Goal: Find specific page/section: Locate a particular part of the current website

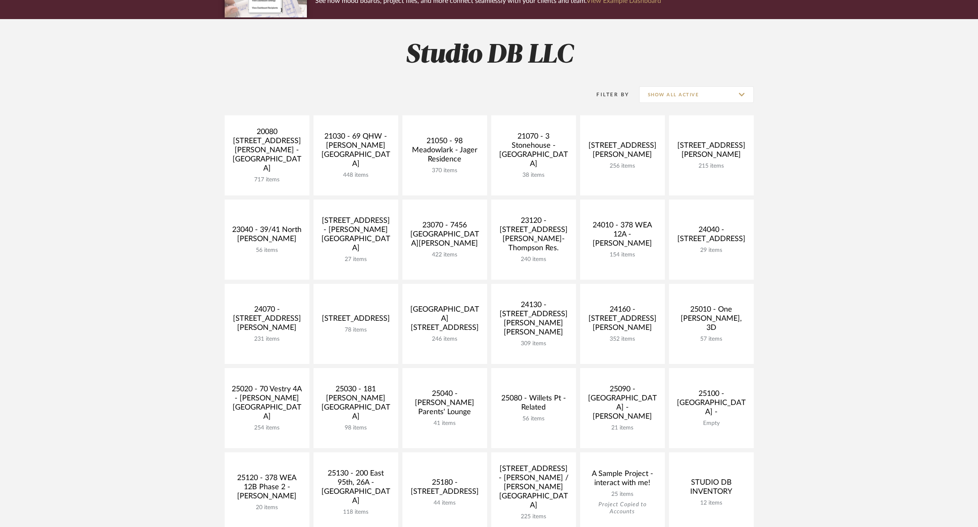
scroll to position [166, 0]
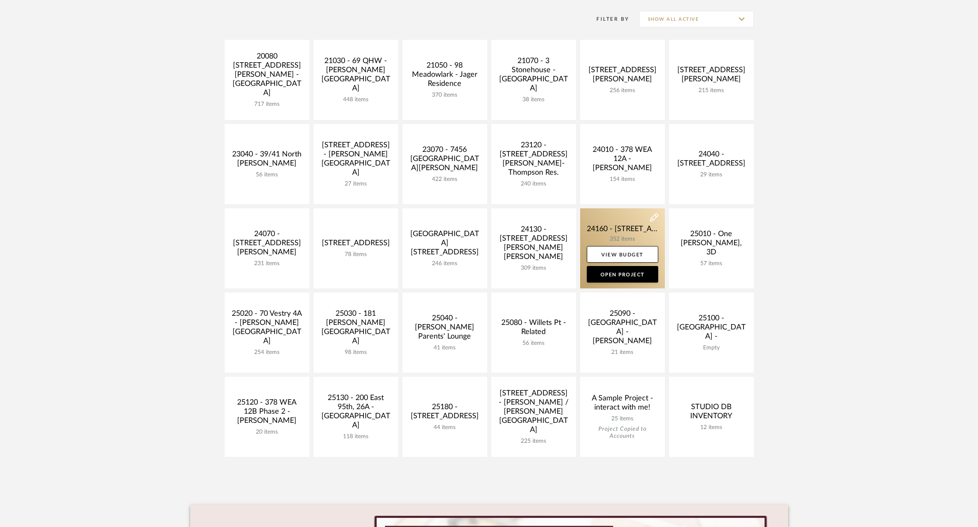
click at [604, 235] on link at bounding box center [622, 248] width 85 height 80
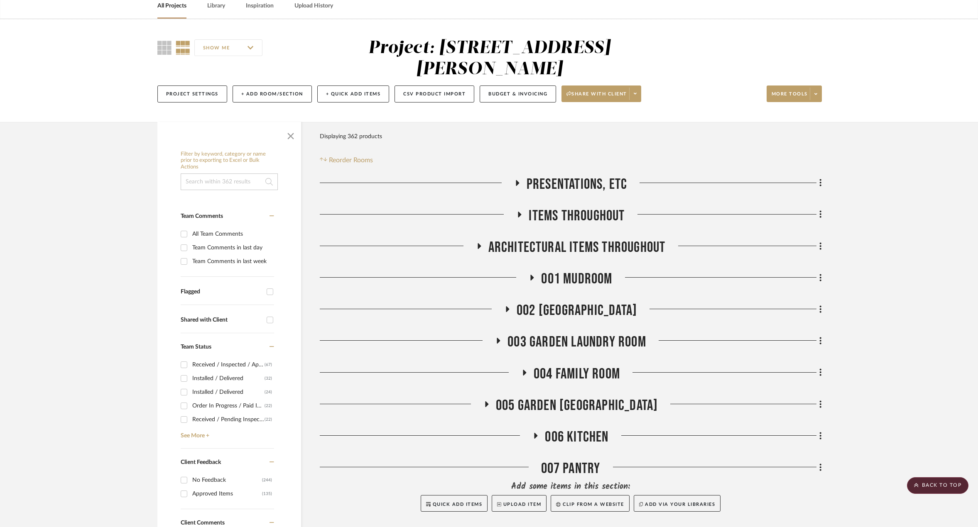
scroll to position [42, 0]
click at [565, 301] on span "002 [GEOGRAPHIC_DATA]" at bounding box center [576, 310] width 120 height 18
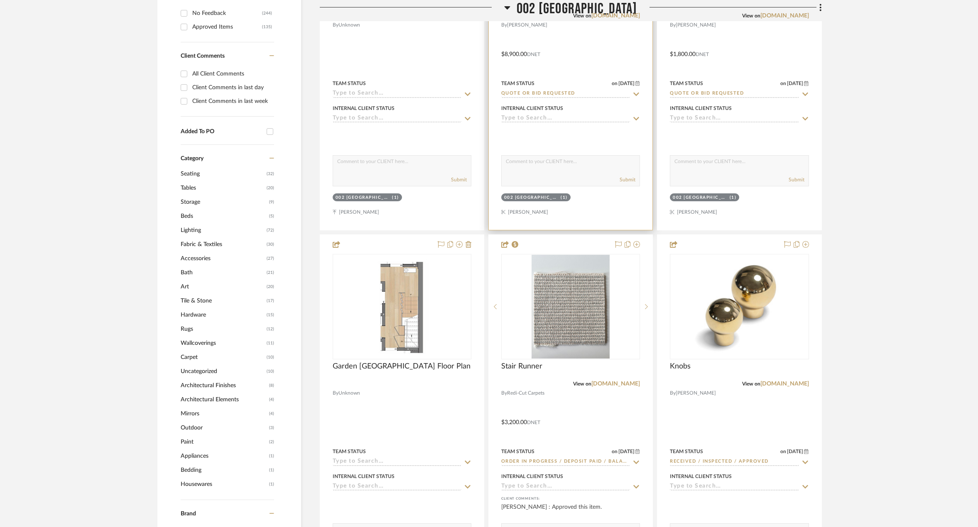
scroll to position [581, 0]
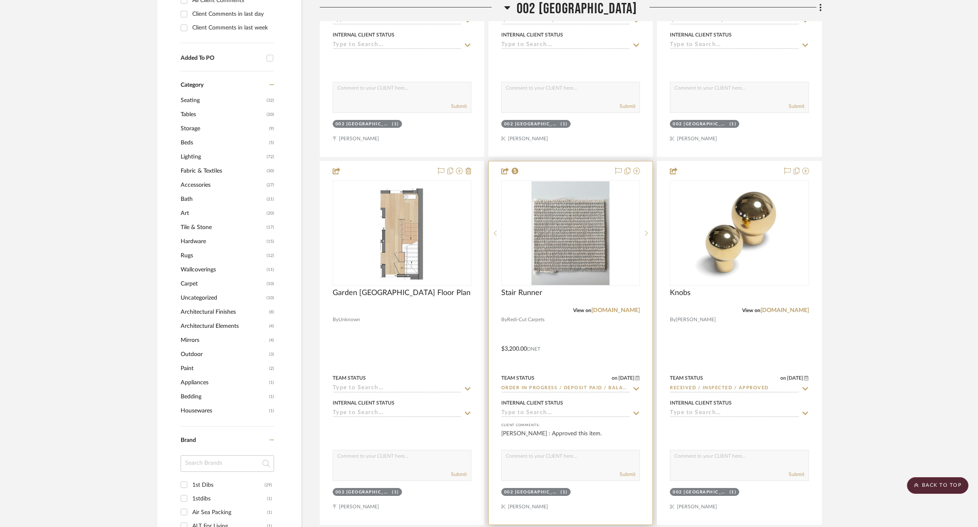
click at [550, 310] on div "View on [DOMAIN_NAME]" at bounding box center [570, 310] width 139 height 7
click at [587, 340] on div at bounding box center [571, 342] width 164 height 363
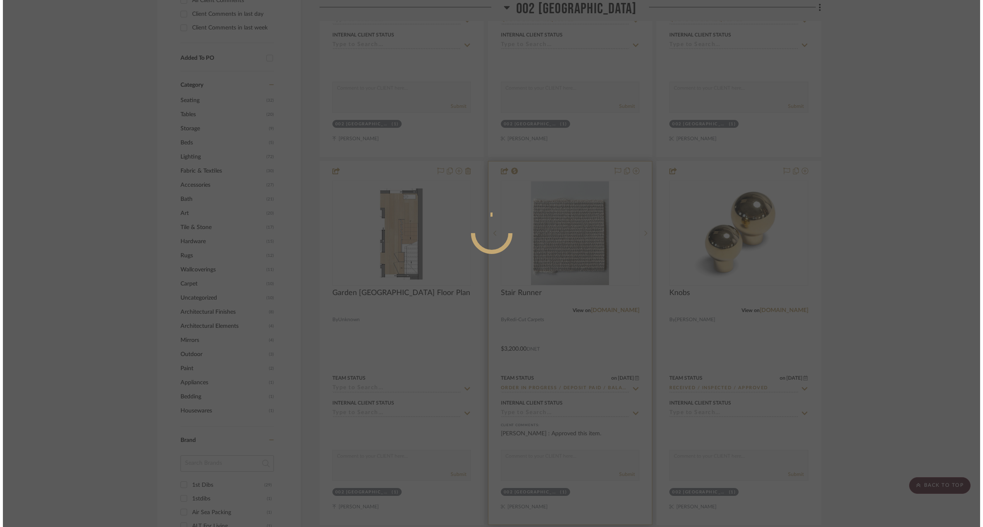
scroll to position [0, 0]
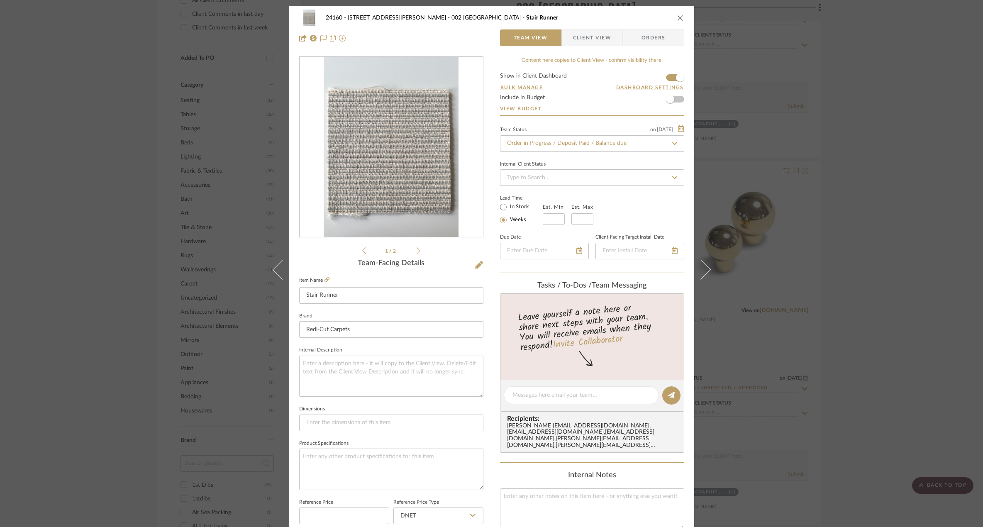
click at [595, 38] on span "Client View" at bounding box center [592, 37] width 38 height 17
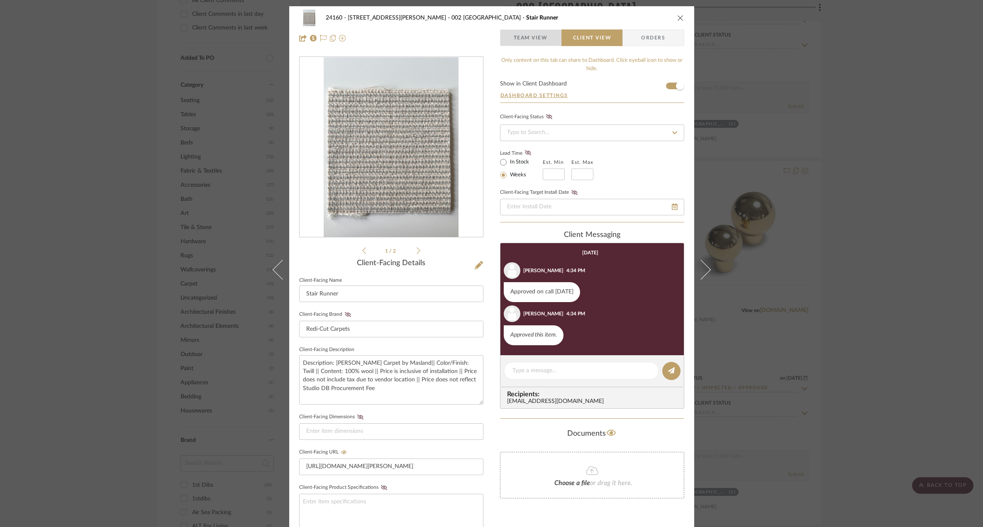
click at [543, 34] on span "Team View" at bounding box center [531, 37] width 34 height 17
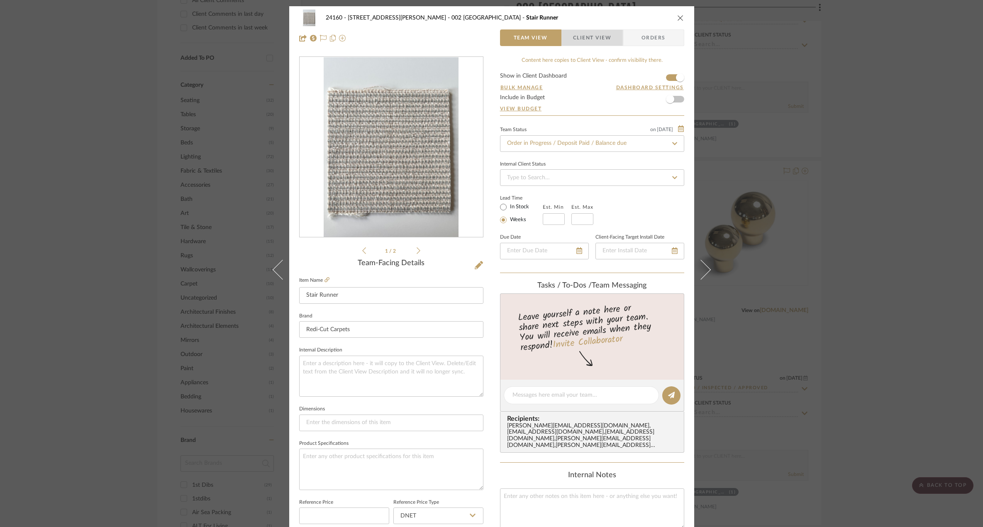
click at [599, 39] on span "Client View" at bounding box center [592, 37] width 38 height 17
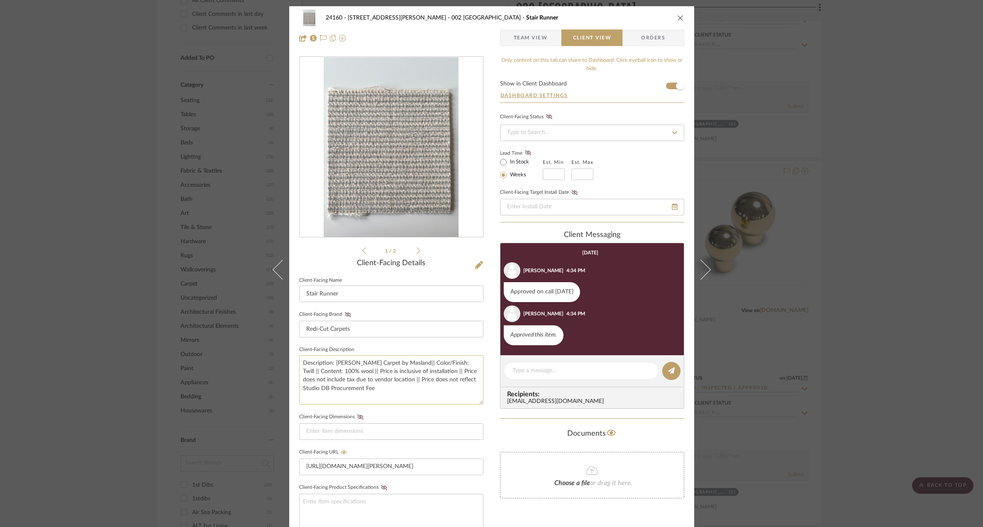
click at [448, 389] on textarea "Description: [PERSON_NAME] Carpet by Masland|| Color/Finish: Twill || Content: …" at bounding box center [391, 379] width 184 height 49
